Goal: Task Accomplishment & Management: Manage account settings

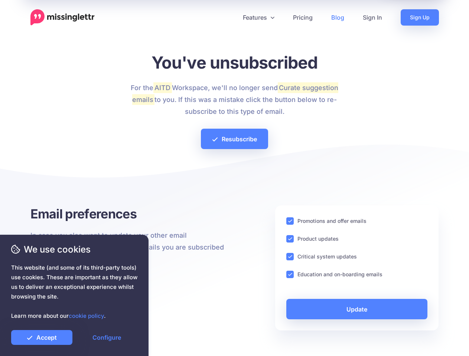
click at [234, 178] on div at bounding box center [234, 180] width 408 height 52
click at [231, 17] on icon at bounding box center [232, 18] width 4 height 4
click at [258, 17] on link "Features" at bounding box center [258, 17] width 50 height 16
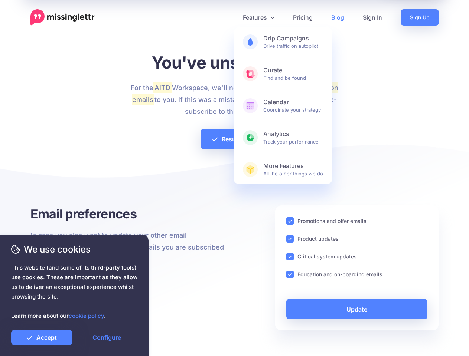
click at [290, 221] on ins at bounding box center [289, 220] width 7 height 7
click at [290, 239] on ins at bounding box center [289, 238] width 7 height 7
click at [290, 257] on ins at bounding box center [289, 256] width 7 height 7
click at [290, 275] on ins at bounding box center [289, 274] width 7 height 7
click at [357, 309] on link "Update" at bounding box center [356, 309] width 141 height 20
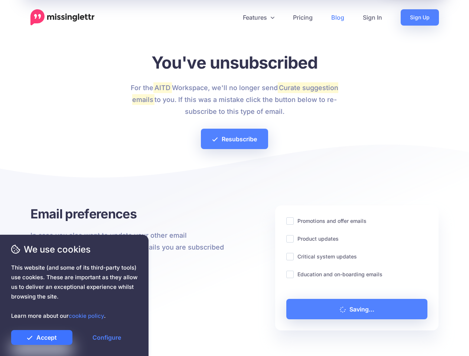
click at [42, 338] on link "Accept" at bounding box center [41, 337] width 61 height 15
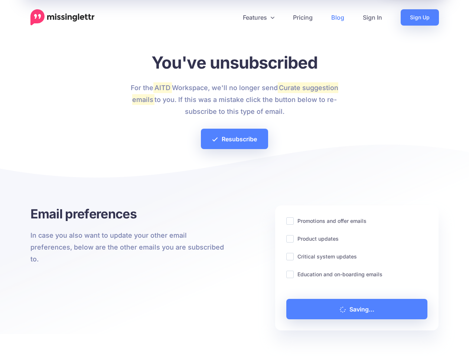
click at [107, 338] on link "Configure" at bounding box center [106, 337] width 61 height 15
